Goal: Task Accomplishment & Management: Complete application form

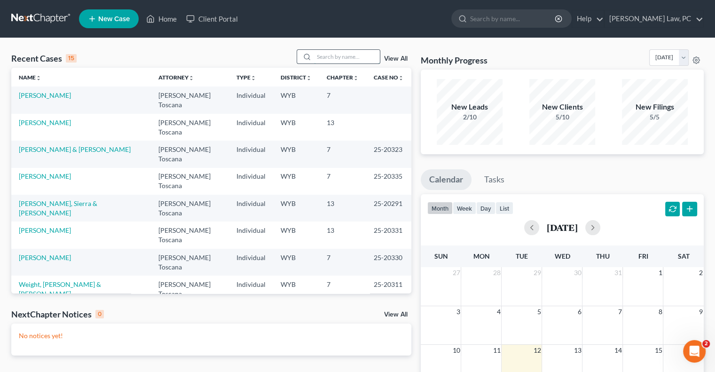
click at [332, 59] on input "search" at bounding box center [347, 57] width 66 height 14
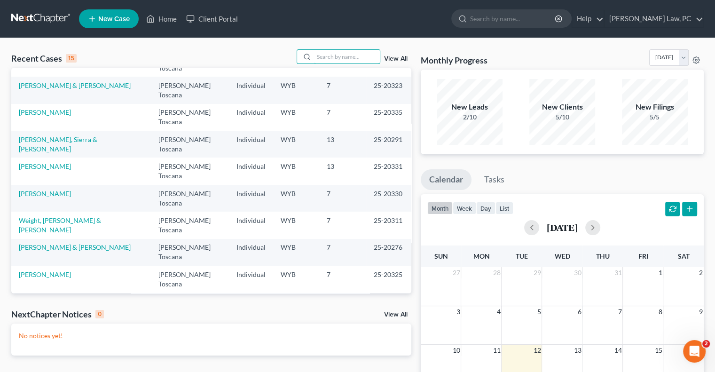
scroll to position [64, 0]
click at [342, 59] on input "search" at bounding box center [347, 57] width 66 height 14
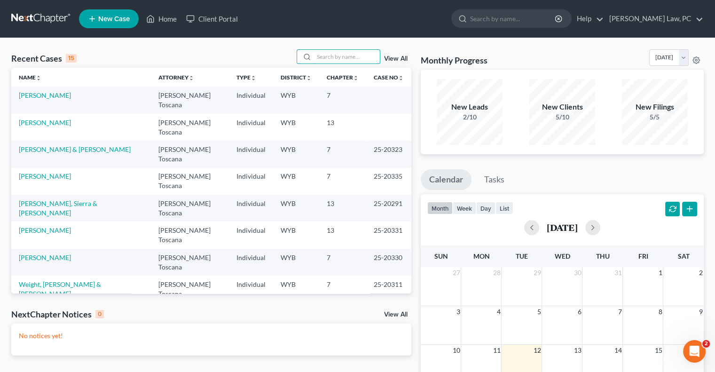
scroll to position [0, 0]
click at [353, 75] on icon "unfold_more" at bounding box center [356, 78] width 6 height 6
click at [353, 78] on icon "expand_less" at bounding box center [356, 78] width 6 height 6
click at [353, 78] on icon "expand_more" at bounding box center [356, 78] width 6 height 6
click at [334, 74] on link "Chapter unfold_more expand_more expand_less" at bounding box center [342, 77] width 33 height 7
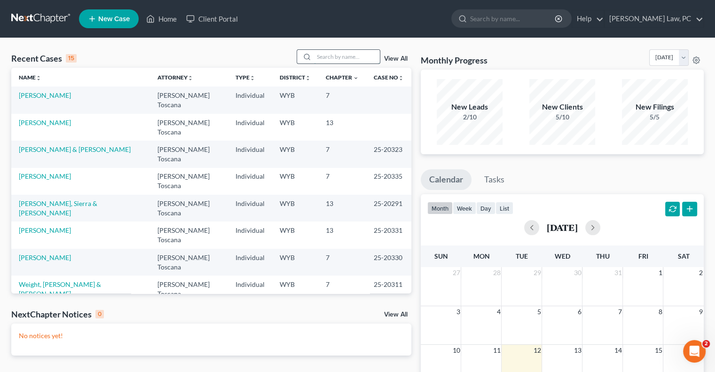
click at [318, 58] on input "search" at bounding box center [347, 57] width 66 height 14
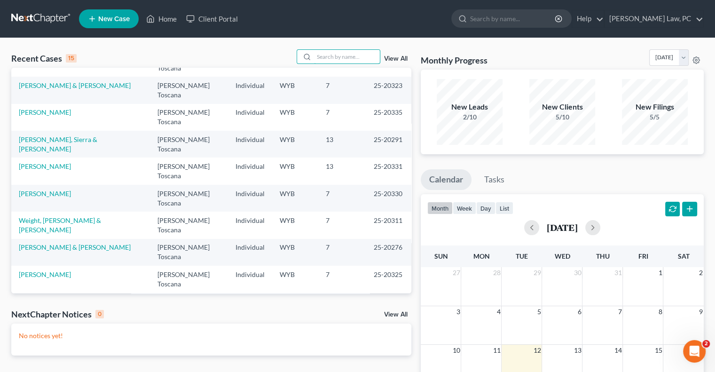
scroll to position [64, 0]
click at [327, 58] on input "search" at bounding box center [347, 57] width 66 height 14
type input "f"
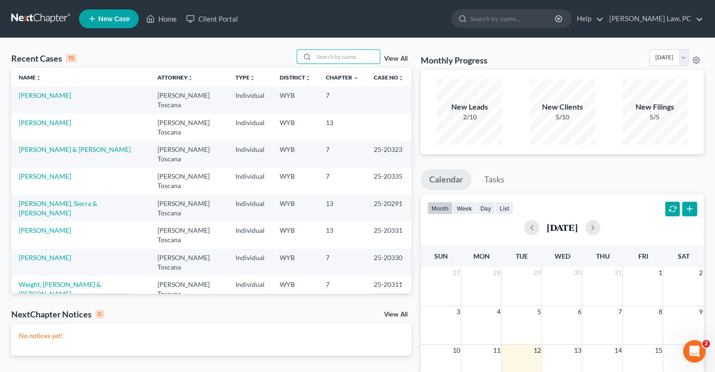
scroll to position [0, 0]
click at [402, 58] on link "View All" at bounding box center [395, 58] width 23 height 7
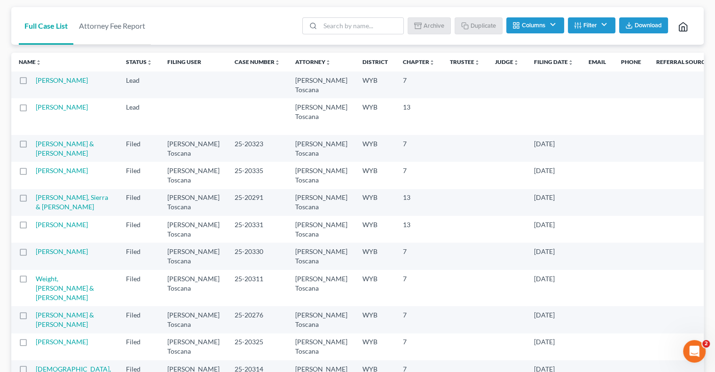
scroll to position [47, 0]
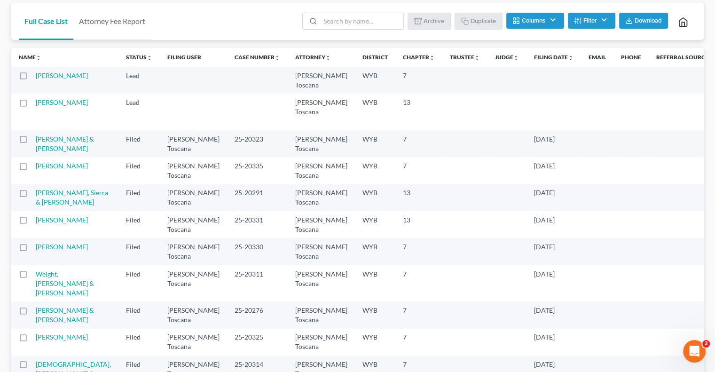
click at [395, 61] on th "Chapter unfold_more expand_more expand_less" at bounding box center [418, 57] width 47 height 19
click at [429, 59] on icon "unfold_more" at bounding box center [432, 58] width 6 height 6
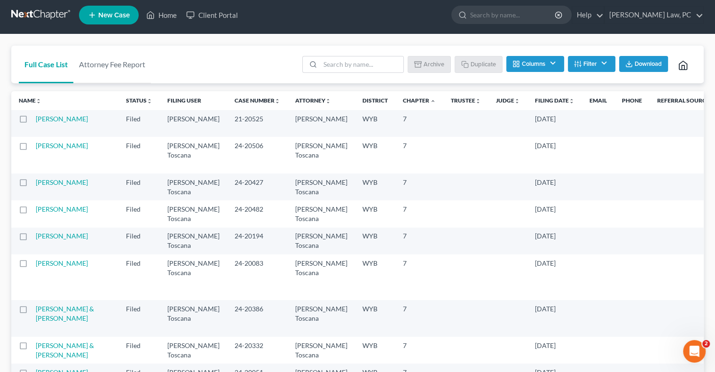
scroll to position [0, 0]
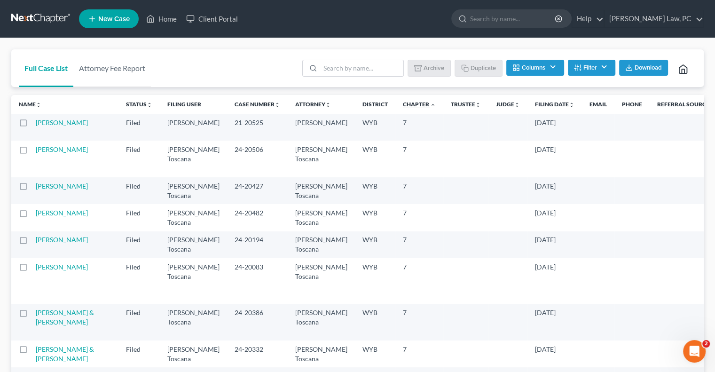
click at [430, 106] on icon "expand_less" at bounding box center [433, 105] width 6 height 6
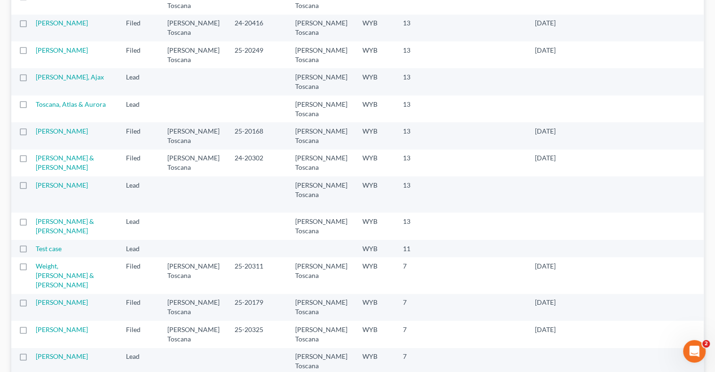
scroll to position [235, 0]
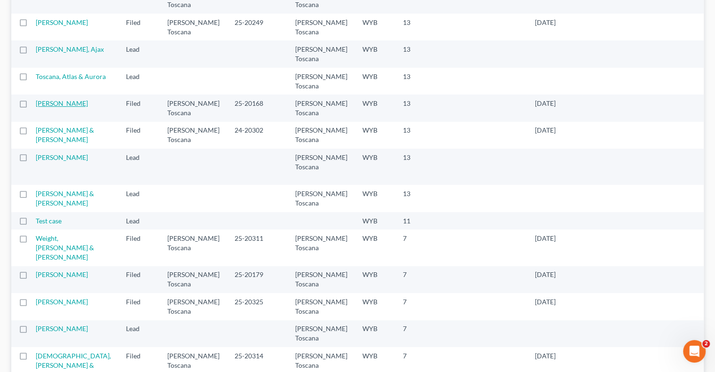
click at [47, 107] on link "[PERSON_NAME]" at bounding box center [62, 103] width 52 height 8
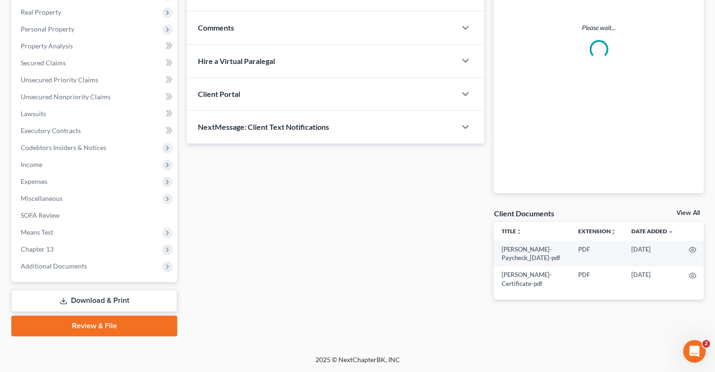
scroll to position [144, 0]
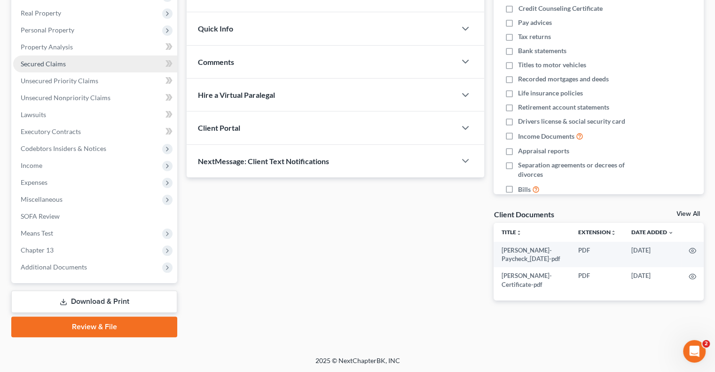
click at [37, 64] on span "Secured Claims" at bounding box center [43, 64] width 45 height 8
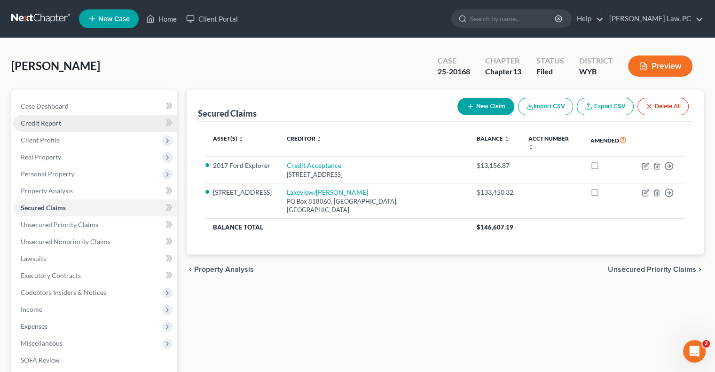
click at [45, 124] on span "Credit Report" at bounding box center [41, 123] width 40 height 8
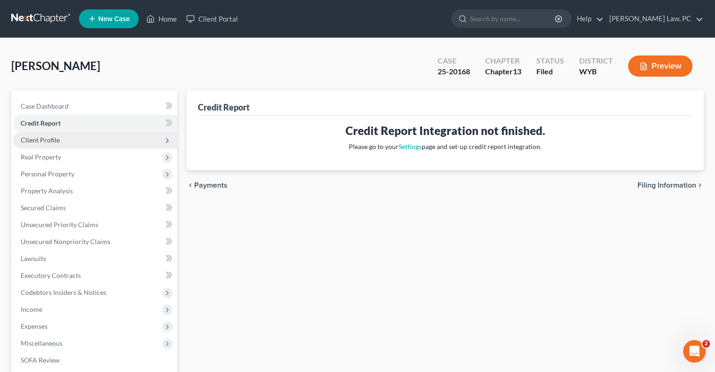
click at [46, 140] on span "Client Profile" at bounding box center [40, 140] width 39 height 8
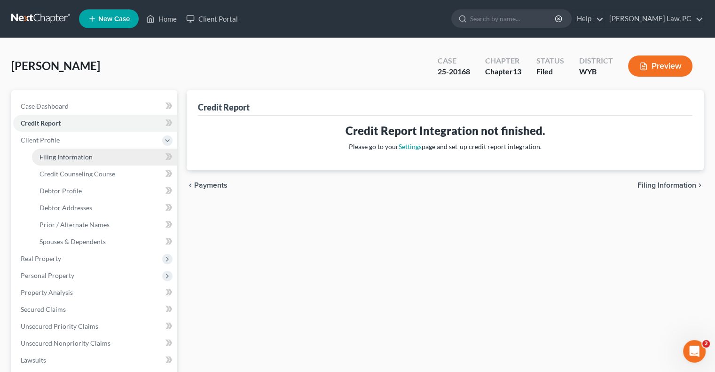
click at [86, 155] on span "Filing Information" at bounding box center [65, 157] width 53 height 8
select select "1"
select select "0"
select select "3"
select select "92"
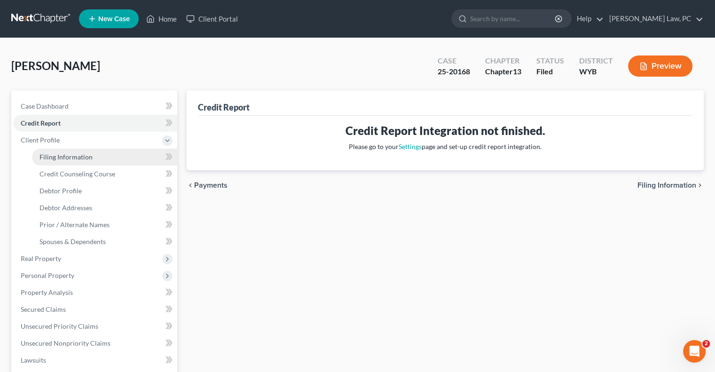
select select "1"
select select "53"
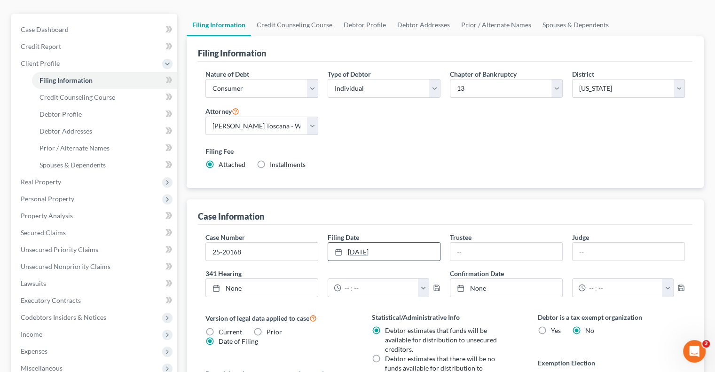
scroll to position [94, 0]
